Goal: Use online tool/utility: Utilize a website feature to perform a specific function

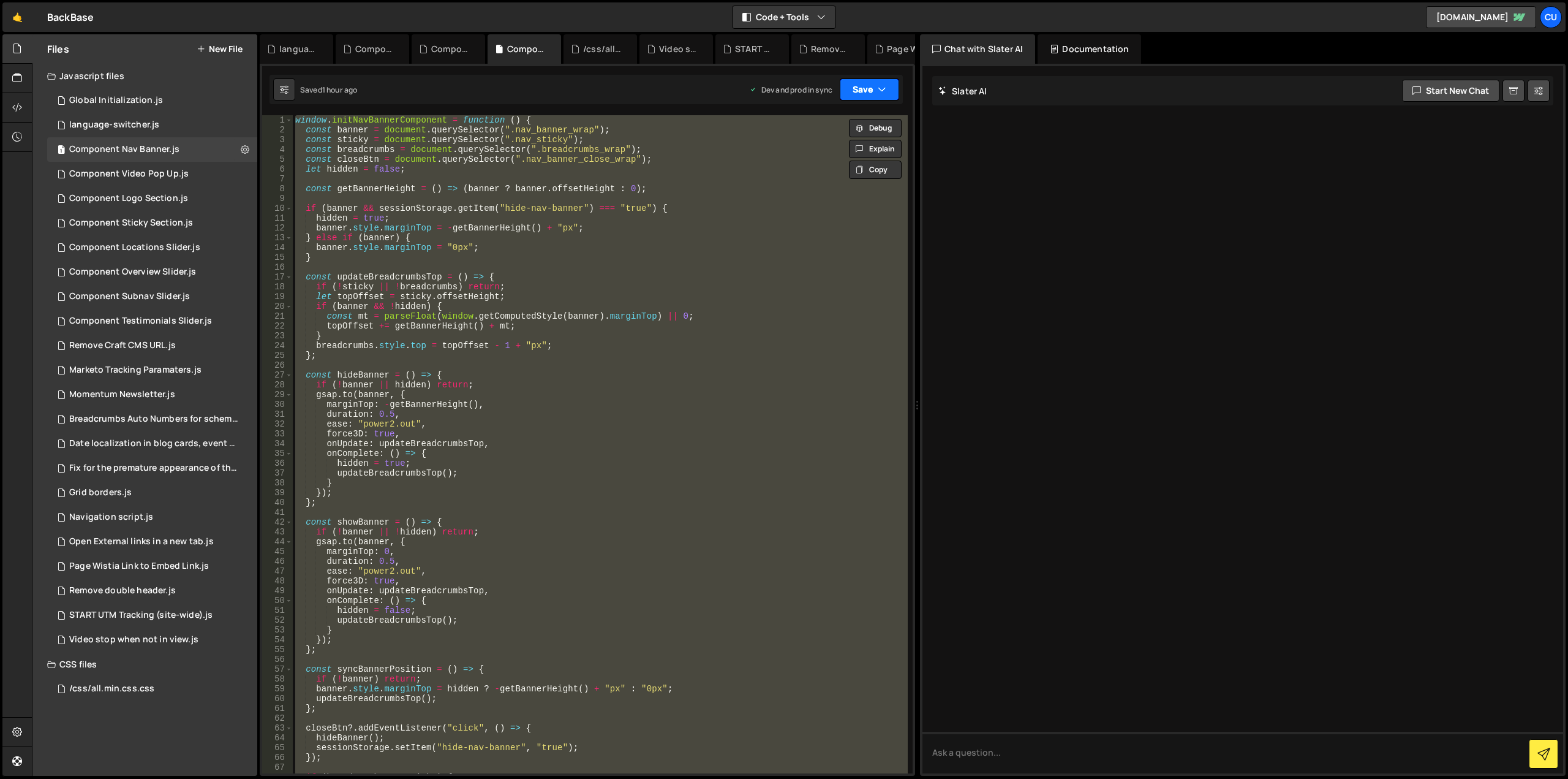
click at [854, 90] on button "Save" at bounding box center [869, 89] width 60 height 22
click at [999, 155] on div at bounding box center [1242, 420] width 640 height 707
click at [299, 124] on div "window . initNavBannerComponent = function ( ) { const banner = document . quer…" at bounding box center [599, 444] width 614 height 658
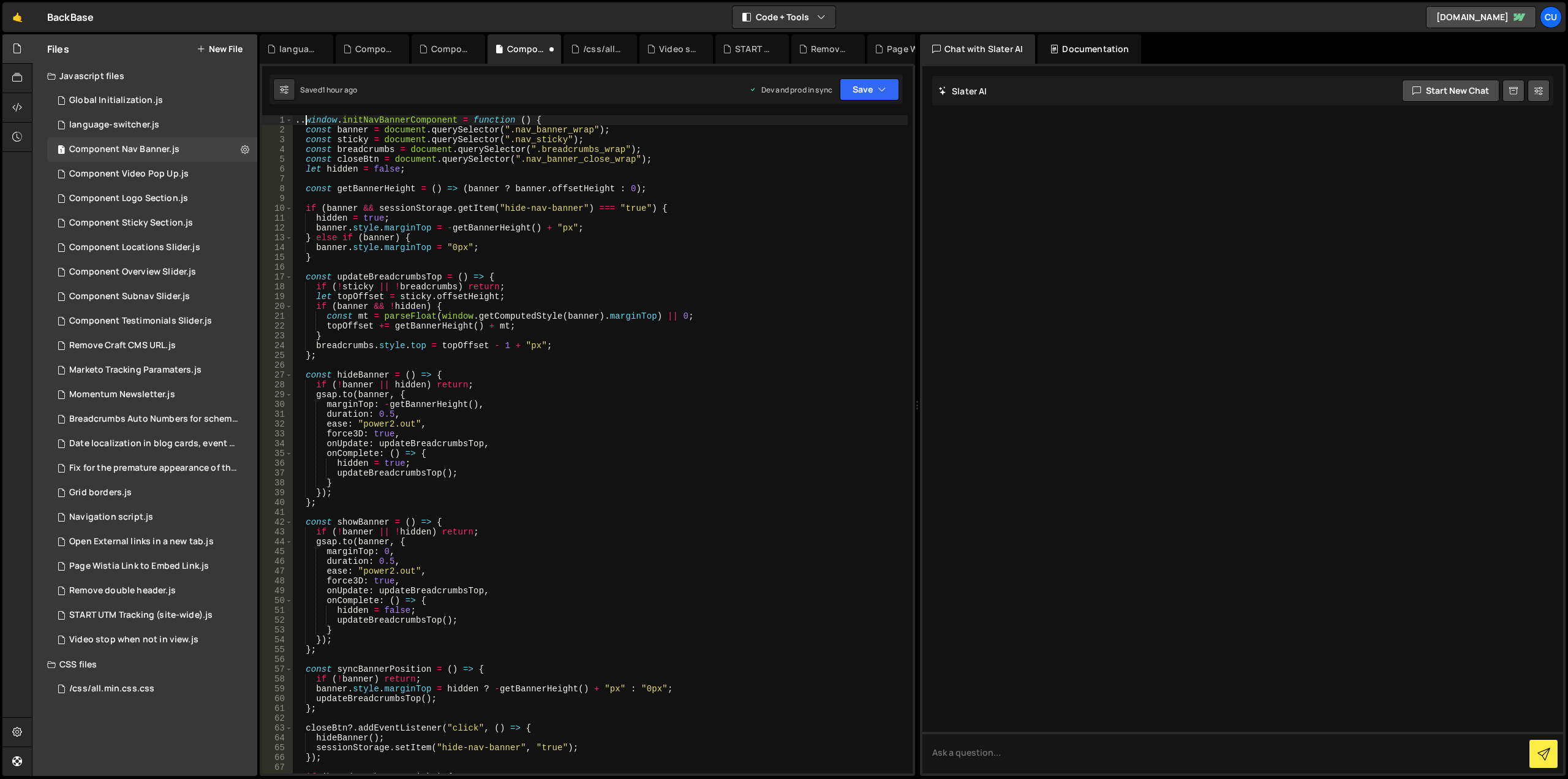
scroll to position [0, 1]
click at [304, 128] on div "< / window . initNavBannerComponent = function () { // const banner = document.…" at bounding box center [599, 453] width 614 height 677
click at [578, 118] on div "< / window . initNavBannerComponent = function () { const banner = document . q…" at bounding box center [599, 453] width 614 height 677
click at [563, 119] on div "< / window . initNavBannerComponent = function () { / > const banner = document…" at bounding box center [599, 453] width 614 height 677
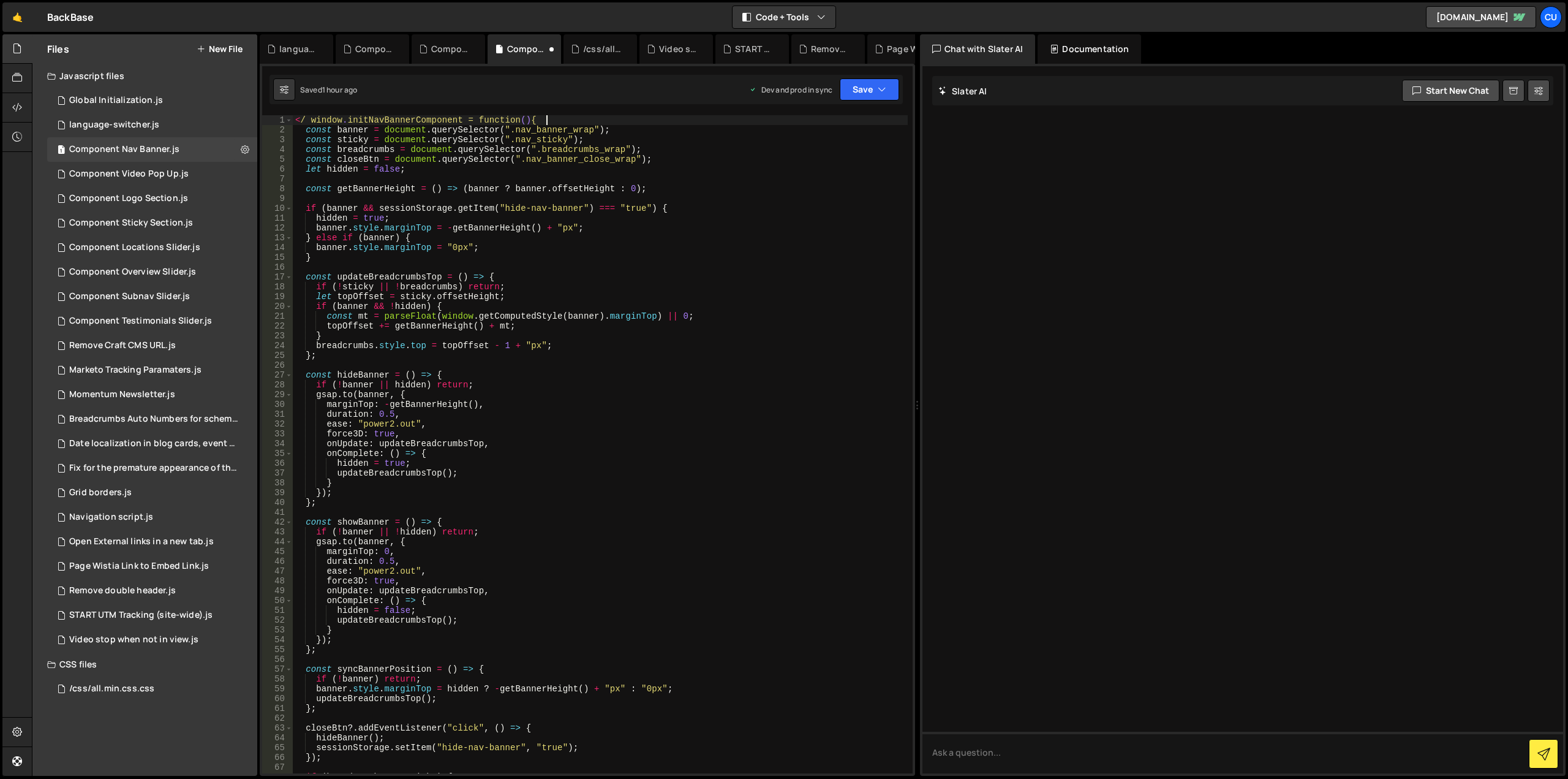
click at [308, 120] on div "< / window . initNavBannerComponent = function () { const banner = document . q…" at bounding box center [599, 453] width 614 height 677
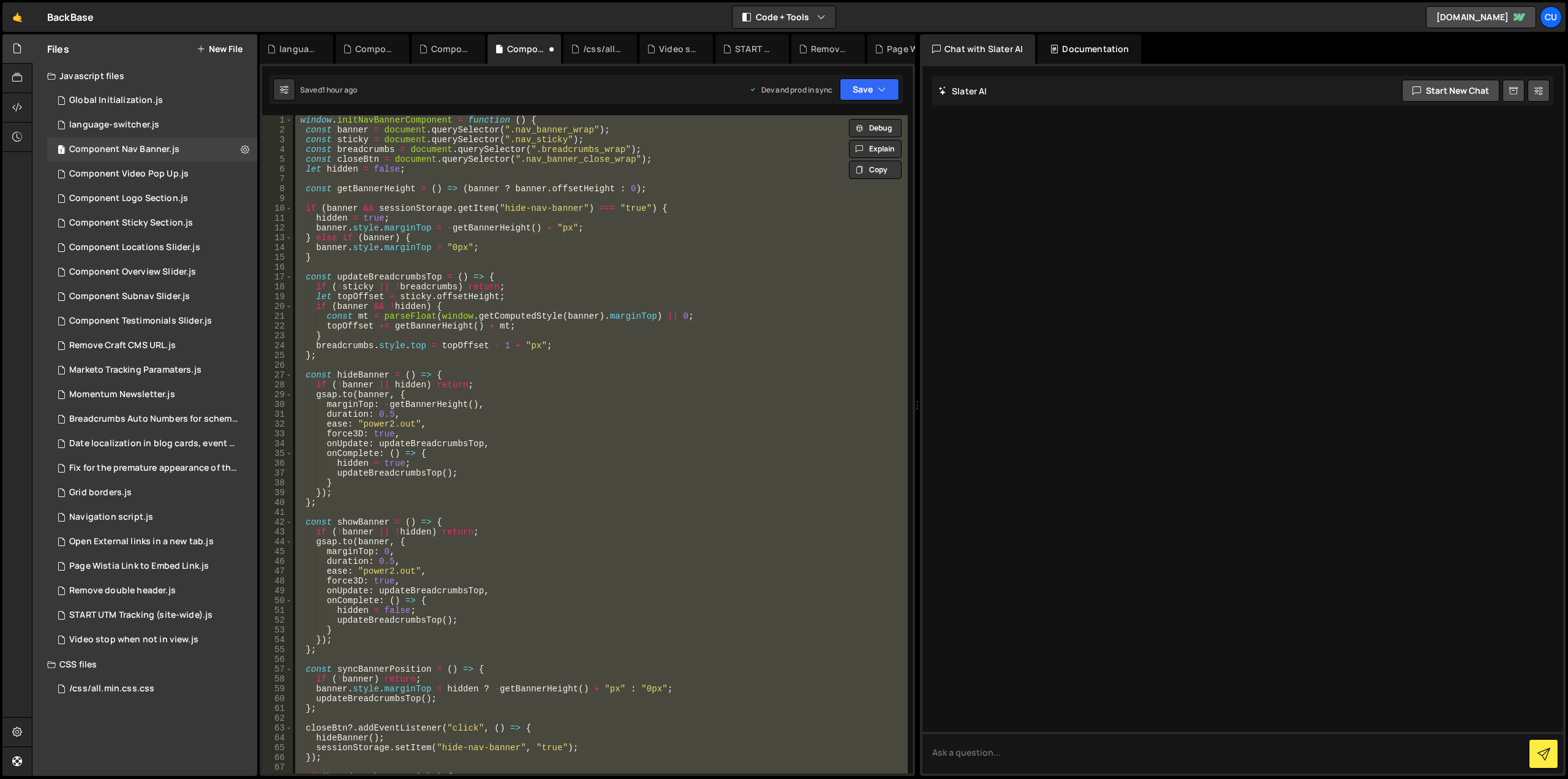
click at [301, 124] on div "window . initNavBannerComponent = function ( ) { const banner = document . quer…" at bounding box center [599, 444] width 614 height 658
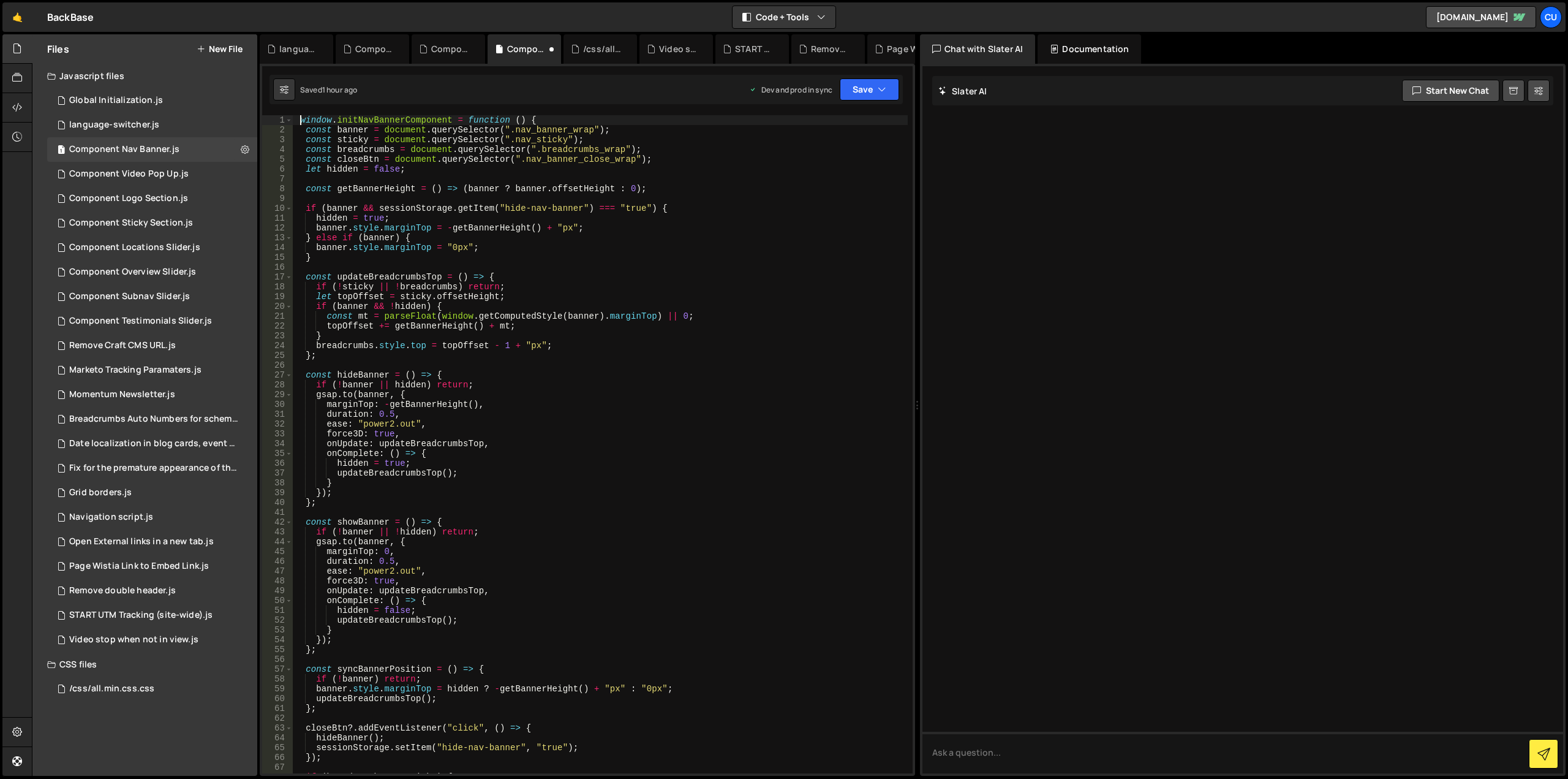
paste textarea "<!--"
click at [582, 119] on div "<!-- window . initNavBannerComponent = function ( ) { const banner = document .…" at bounding box center [599, 453] width 614 height 677
paste textarea "-->"
drag, startPoint x: 313, startPoint y: 115, endPoint x: 322, endPoint y: 117, distance: 9.2
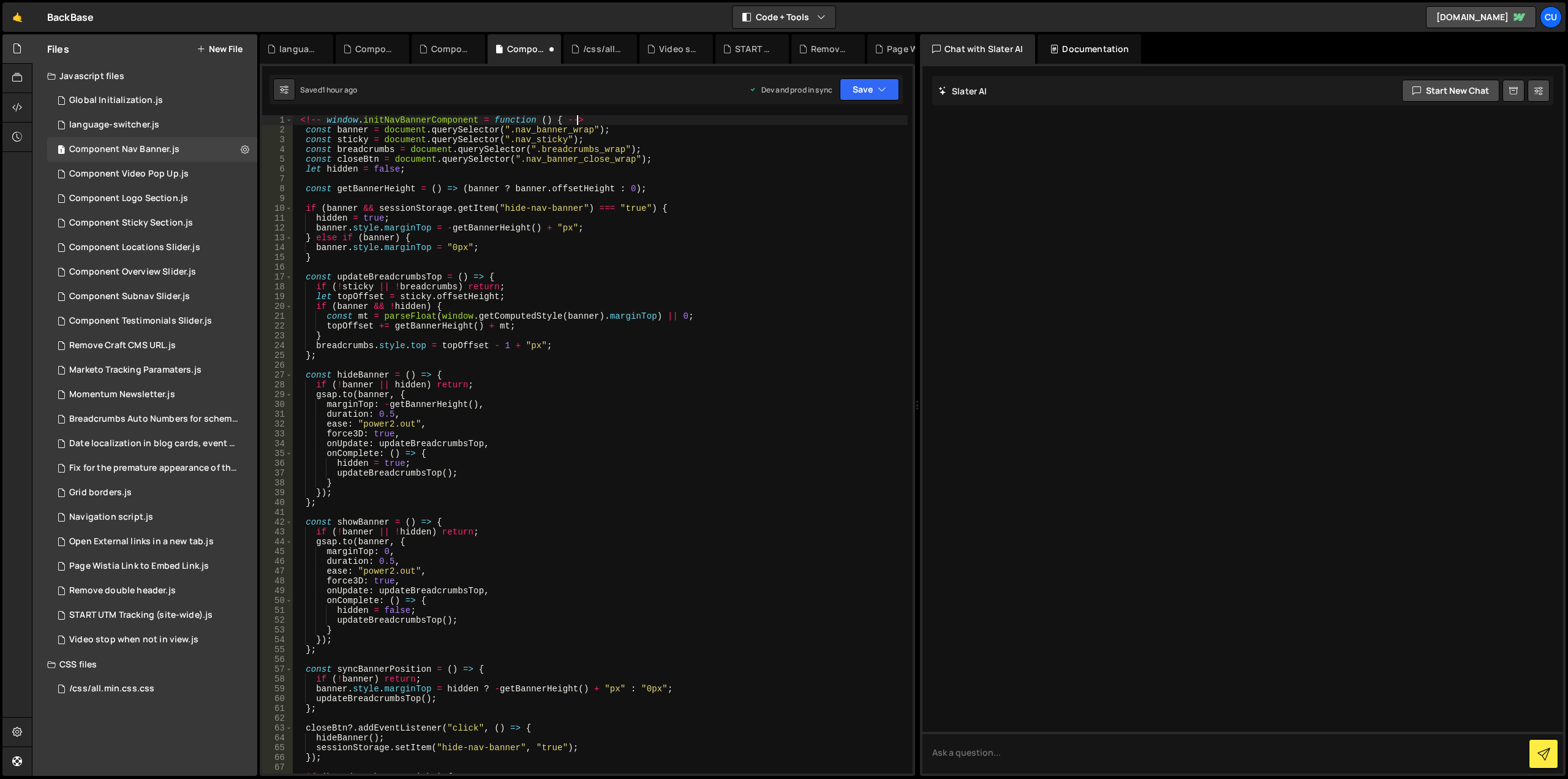
click at [314, 115] on div "<!-- window . initNavBannerComponent = function ( ) { --> const banner = docume…" at bounding box center [599, 453] width 614 height 677
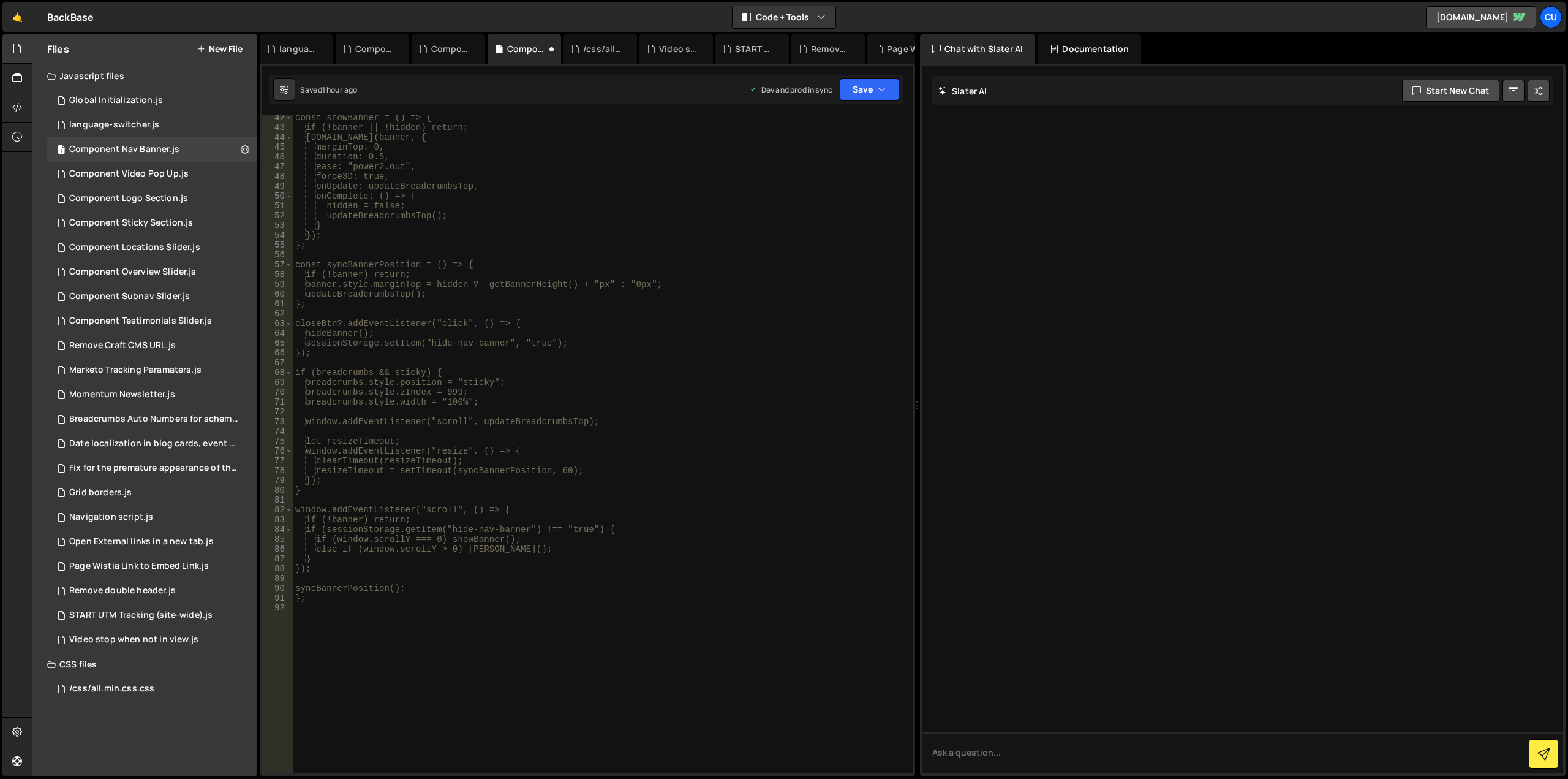
scroll to position [405, 0]
click at [320, 599] on div "const showBanner = () => { if (!banner || !hidden) return; [DOMAIN_NAME](banner…" at bounding box center [599, 451] width 614 height 677
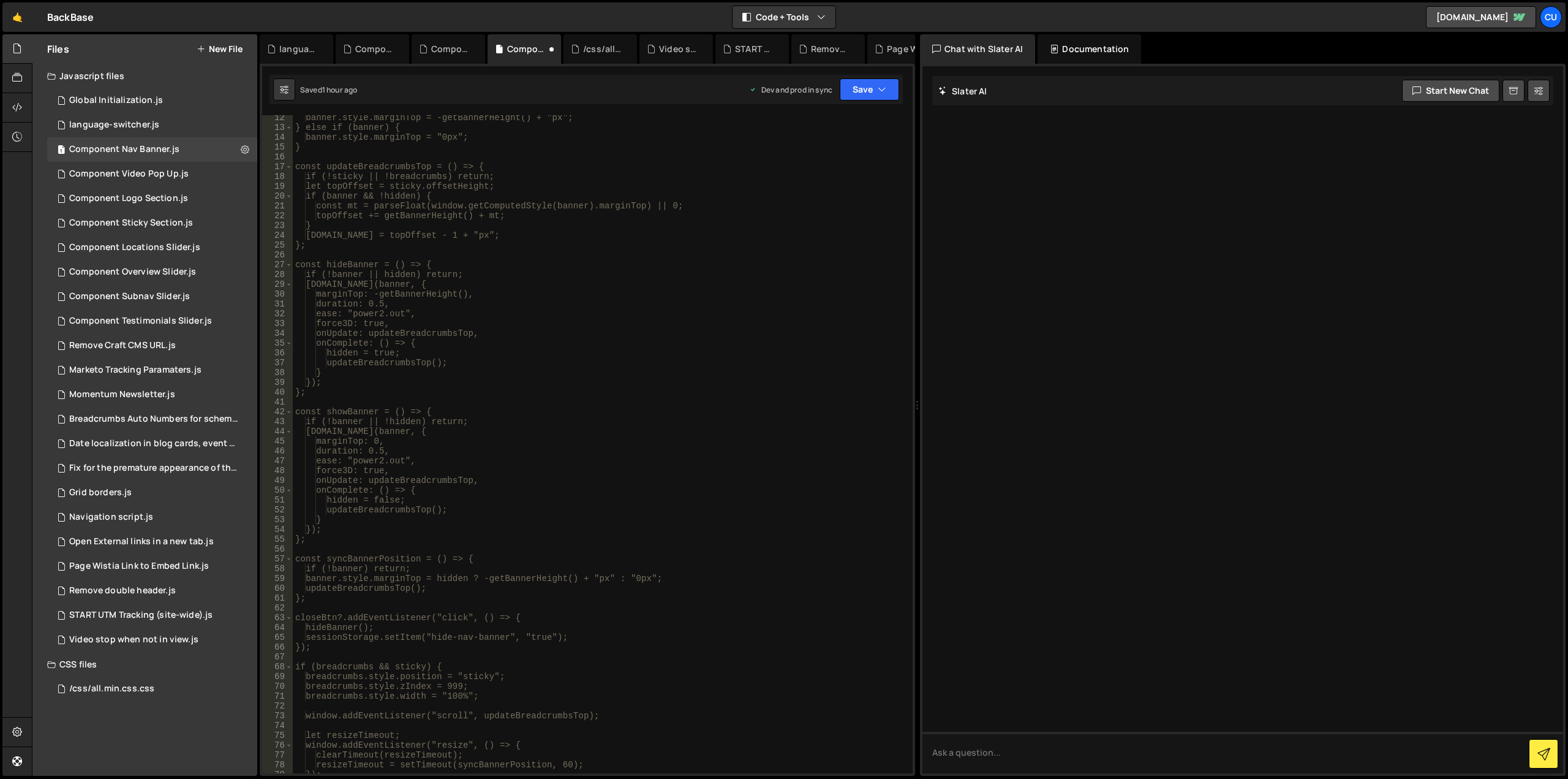
scroll to position [0, 0]
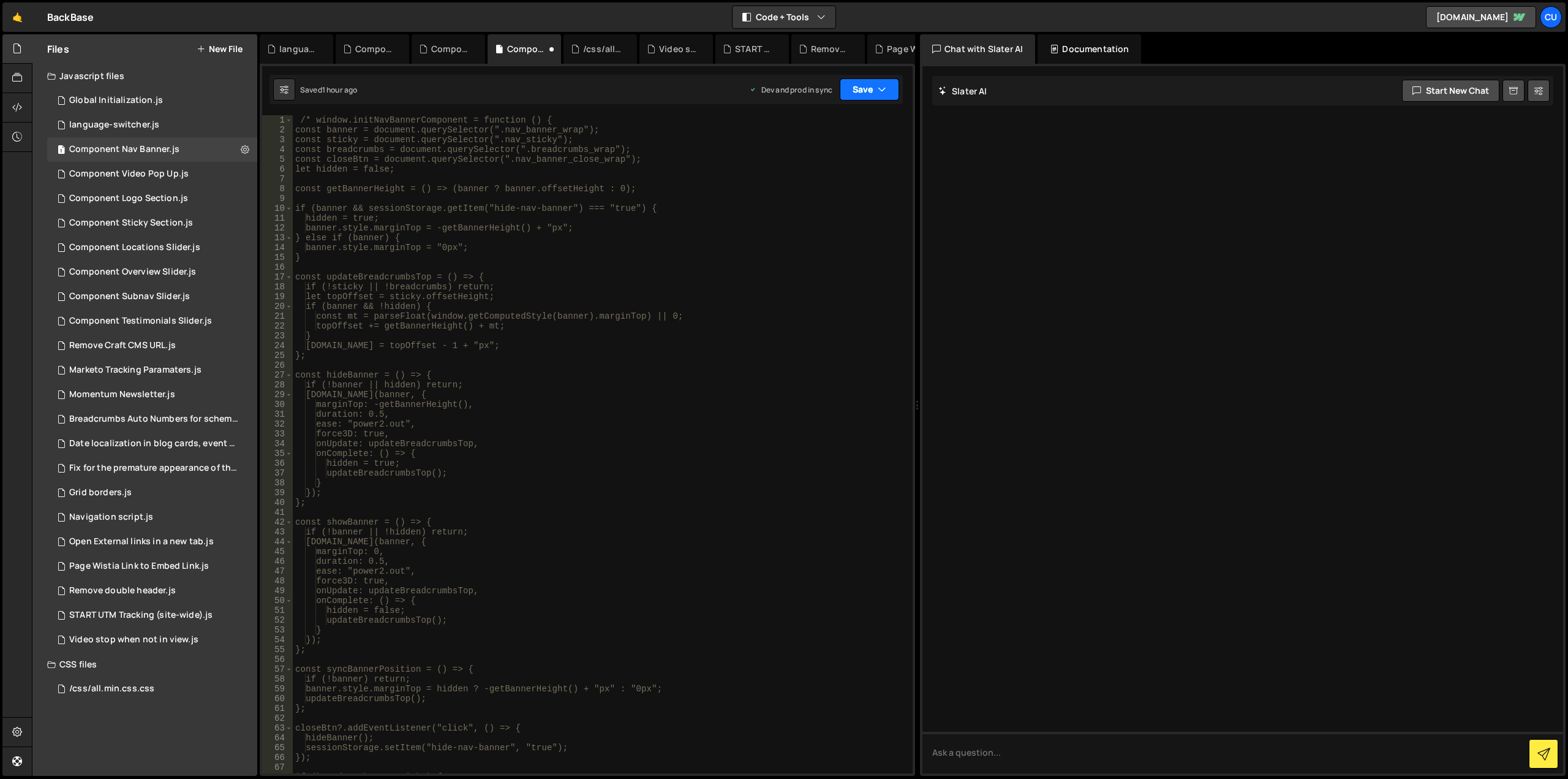
click at [860, 92] on button "Save" at bounding box center [869, 89] width 60 height 22
click at [831, 162] on div "Save to Production S" at bounding box center [828, 159] width 127 height 12
click at [866, 96] on button "Save" at bounding box center [869, 89] width 60 height 22
click at [759, 243] on div "/* window.initNavBannerComponent = function () { const banner = document.queryS…" at bounding box center [599, 453] width 614 height 677
click at [312, 123] on div "/* window.initNavBannerComponent = function () { const banner = document.queryS…" at bounding box center [599, 453] width 614 height 677
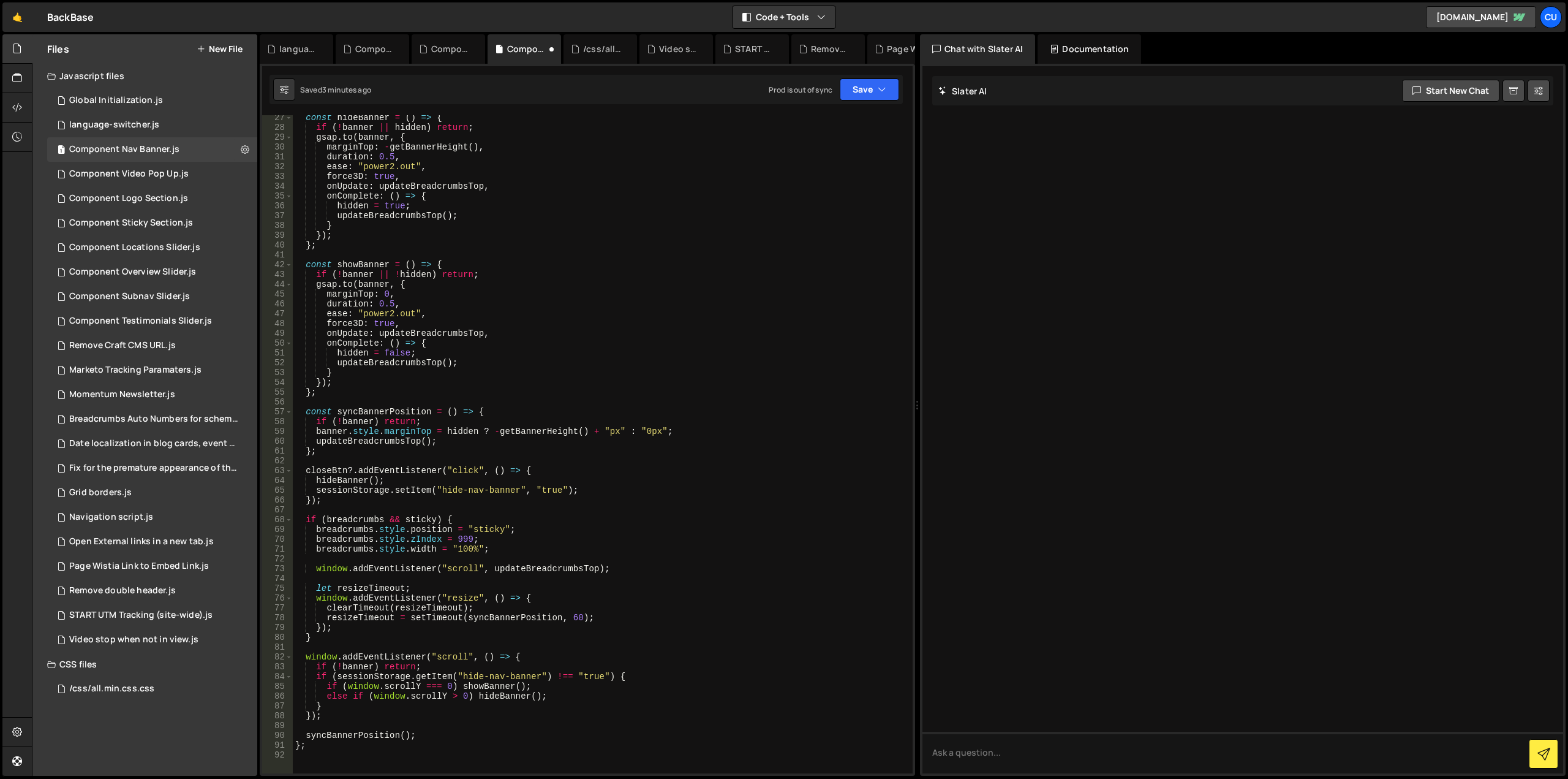
scroll to position [478, 0]
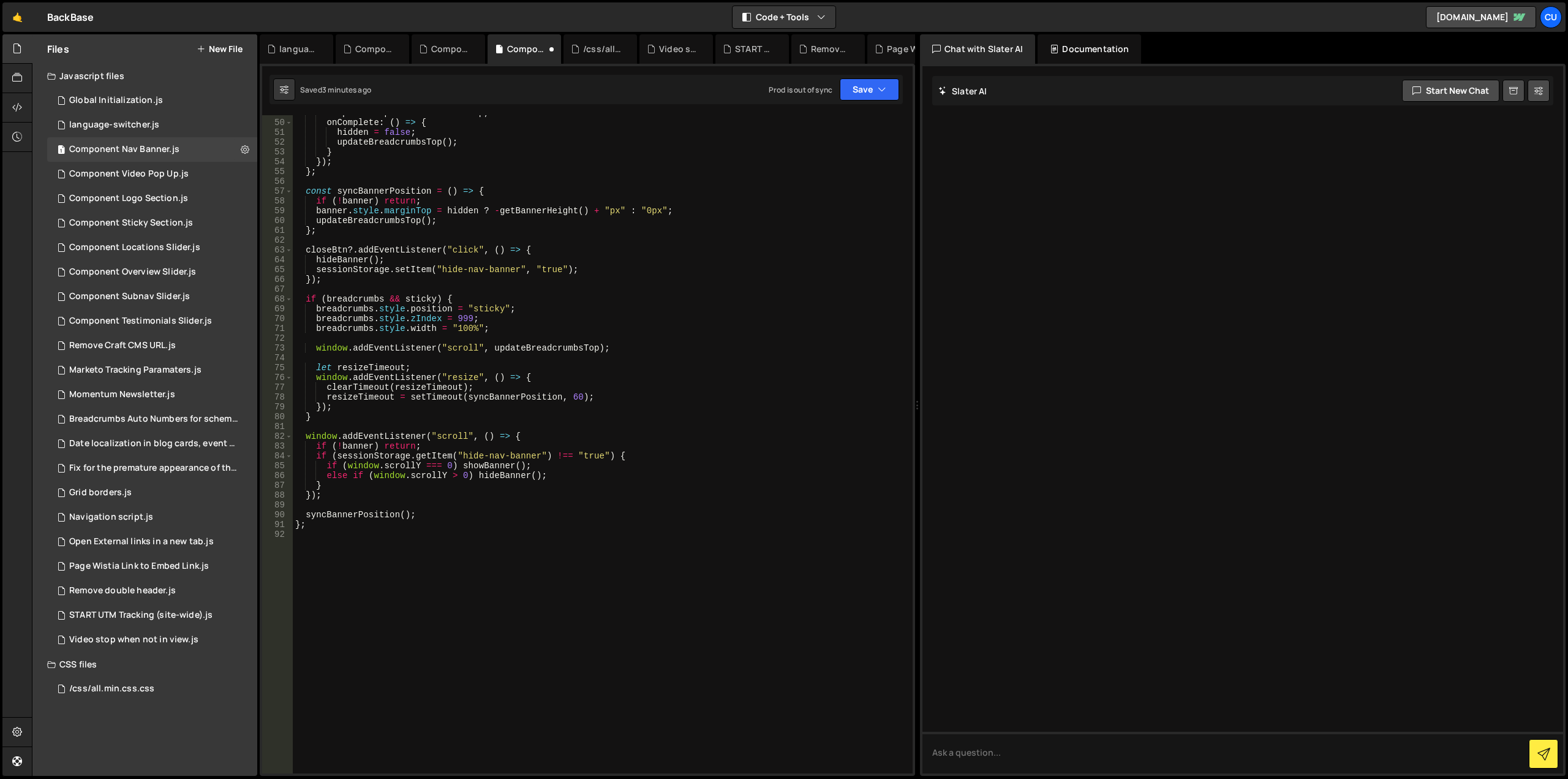
type textarea "};"
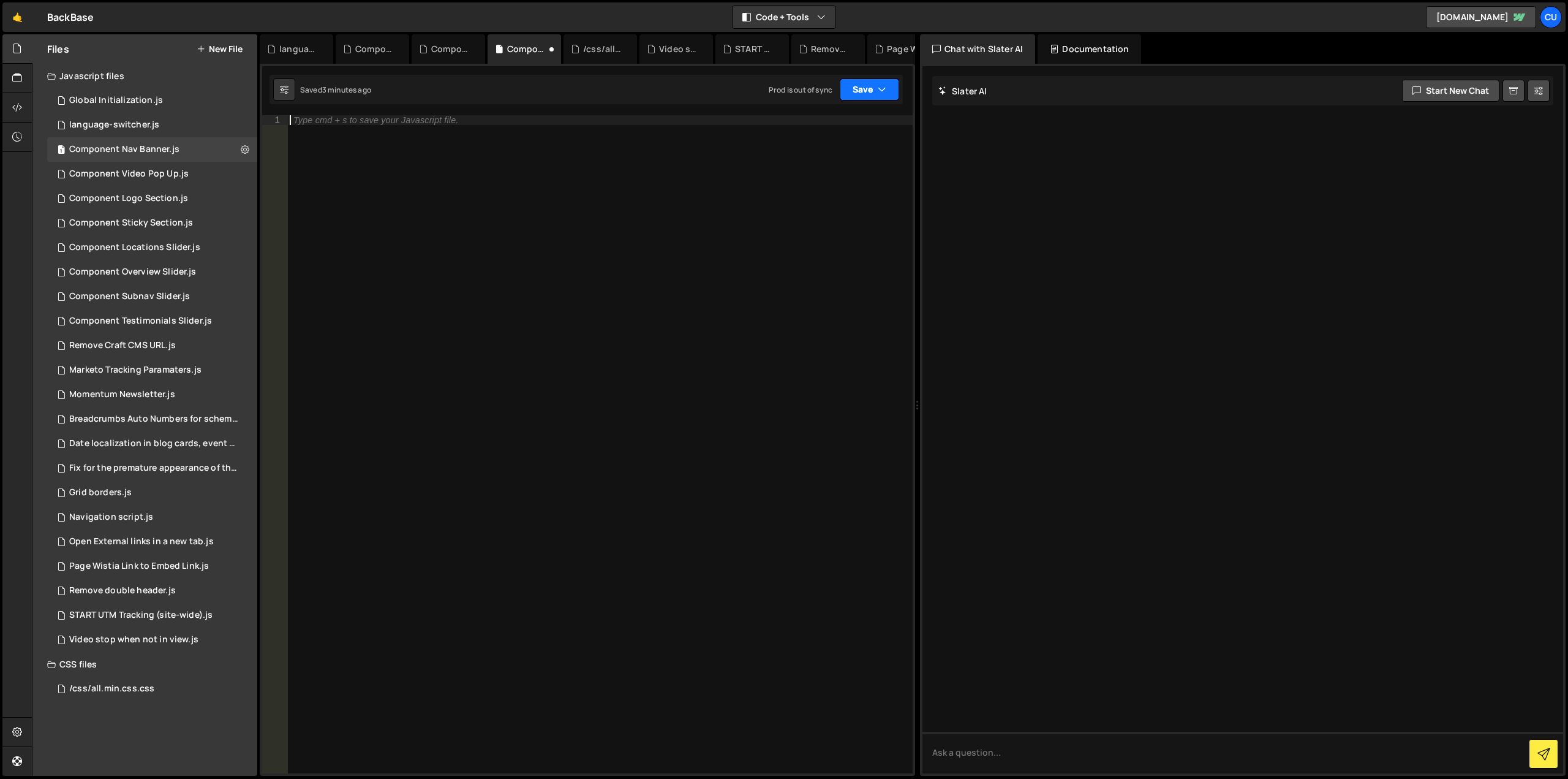
click at [866, 88] on button "Save" at bounding box center [869, 89] width 60 height 22
click at [828, 173] on div "Saved 1 hour ago" at bounding box center [828, 172] width 127 height 14
click at [862, 88] on button "Save" at bounding box center [869, 89] width 60 height 22
click at [741, 268] on div at bounding box center [599, 453] width 625 height 677
